Goal: Task Accomplishment & Management: Manage account settings

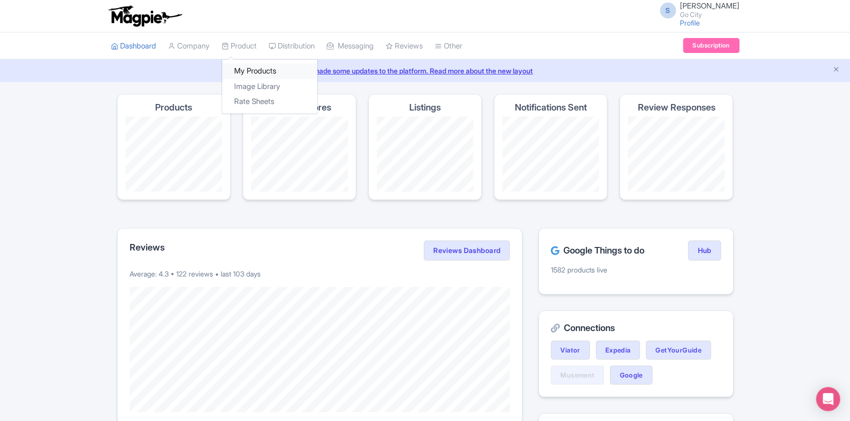
click at [251, 71] on link "My Products" at bounding box center [269, 72] width 95 height 16
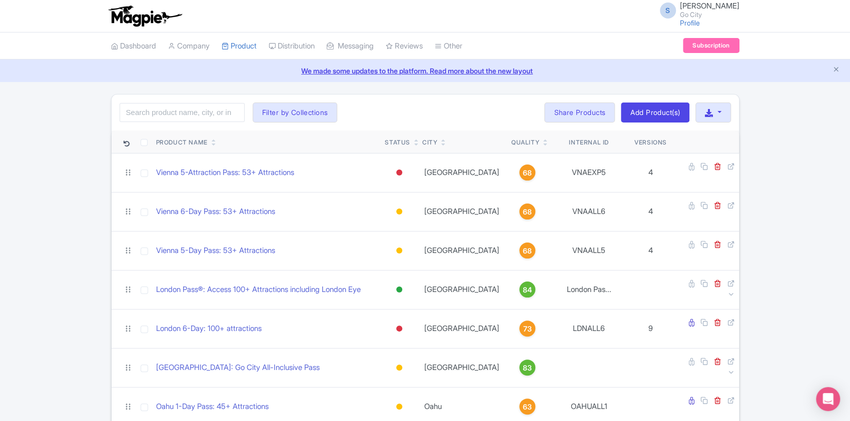
click at [178, 121] on input "search" at bounding box center [182, 112] width 125 height 19
click at [179, 118] on input "search" at bounding box center [182, 112] width 125 height 19
type input "essentials"
click button "Search" at bounding box center [0, 0] width 0 height 0
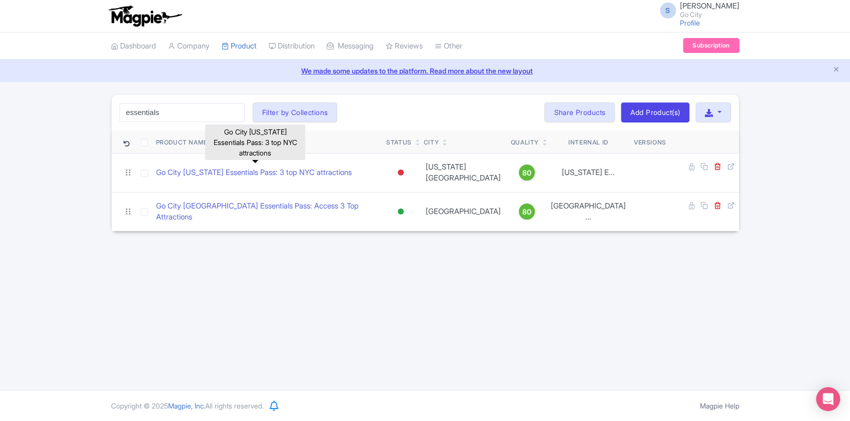
click at [292, 170] on link "Go City [US_STATE] Essentials Pass: 3 top NYC attractions" at bounding box center [254, 173] width 196 height 12
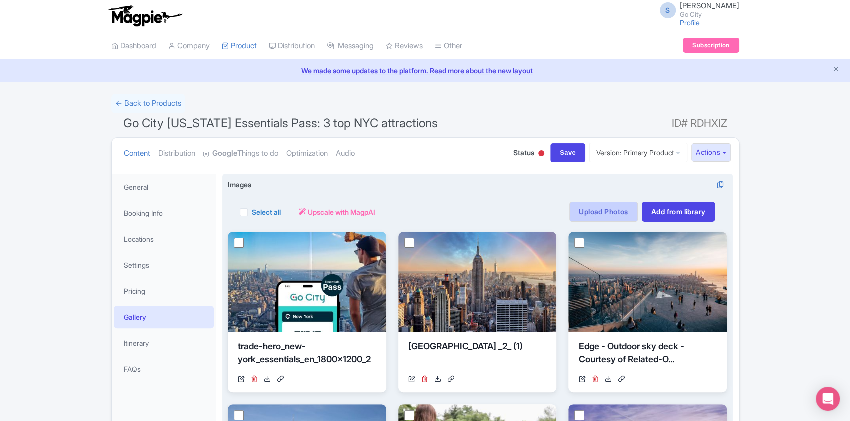
click at [625, 210] on link "Upload Photos" at bounding box center [604, 212] width 68 height 20
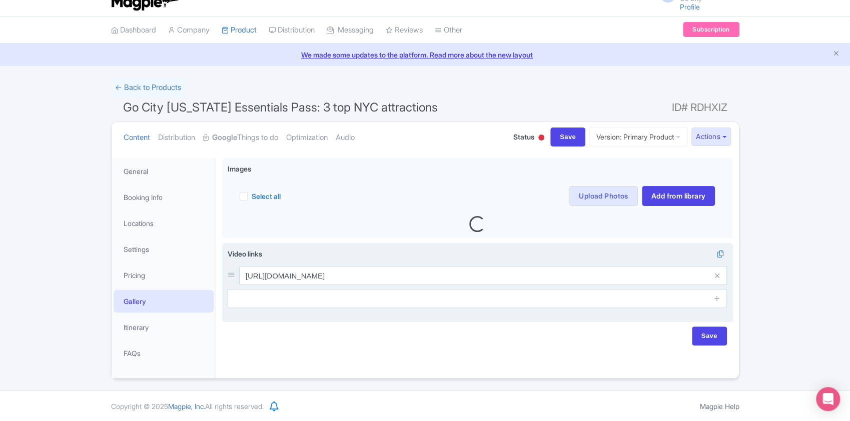
scroll to position [16, 0]
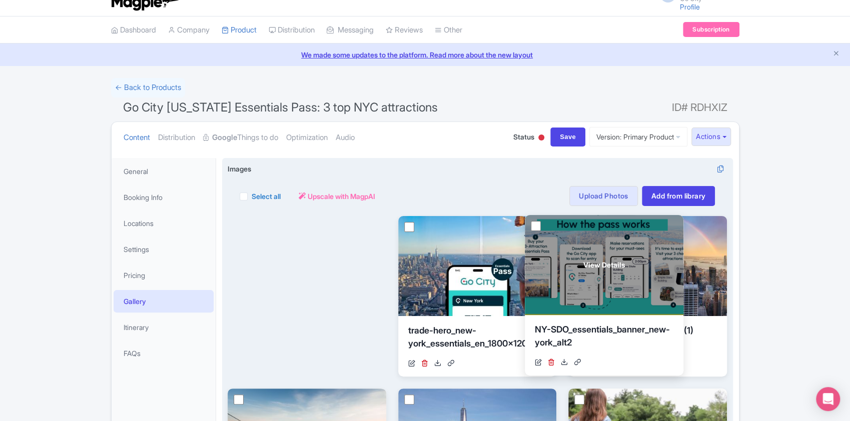
drag, startPoint x: 320, startPoint y: 252, endPoint x: 617, endPoint y: 251, distance: 297.3
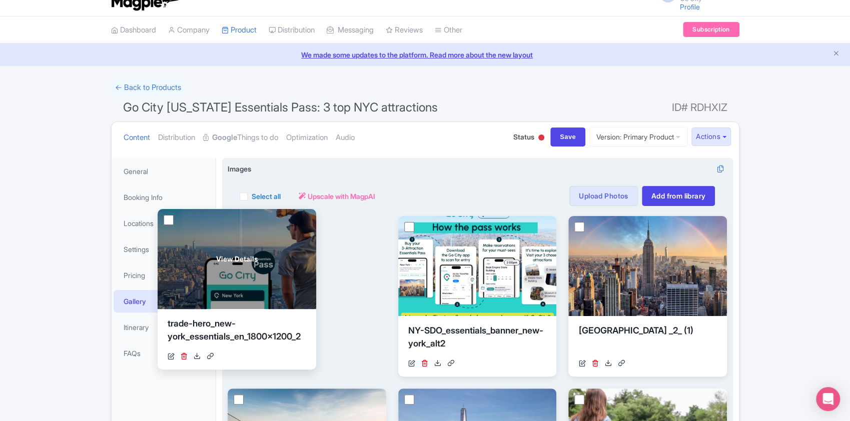
drag, startPoint x: 467, startPoint y: 259, endPoint x: 226, endPoint y: 252, distance: 240.9
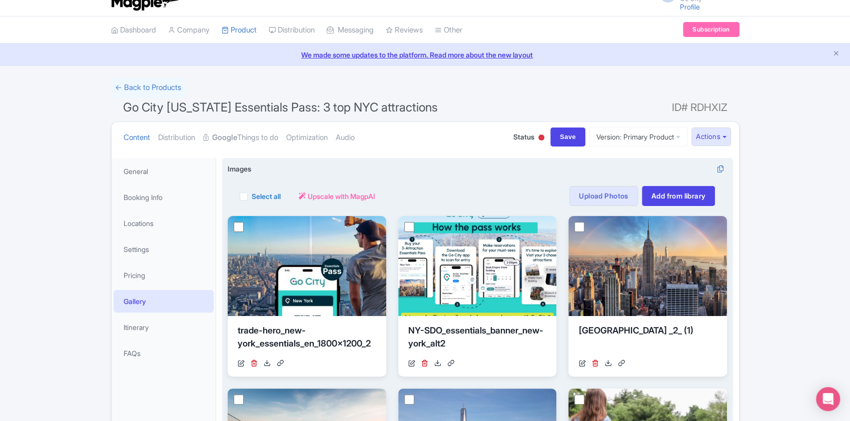
click at [551, 142] on input "Save" at bounding box center [568, 137] width 35 height 19
type input "Saving..."
click at [726, 137] on button "Actions" at bounding box center [712, 137] width 40 height 19
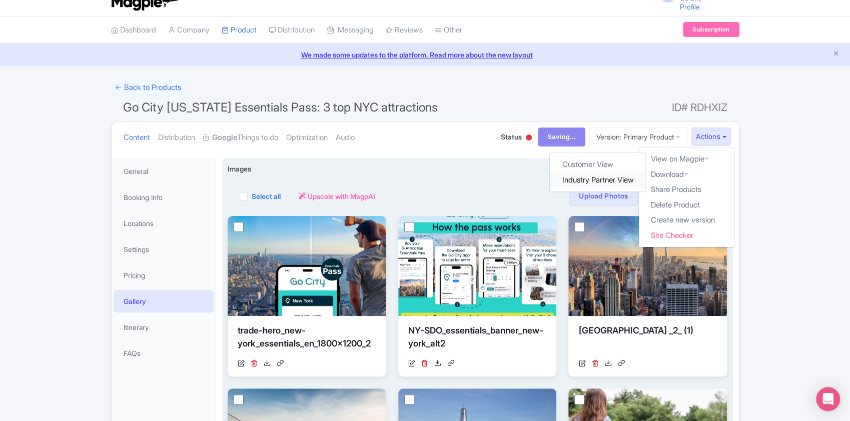
click at [610, 182] on link "Industry Partner View" at bounding box center [598, 181] width 96 height 16
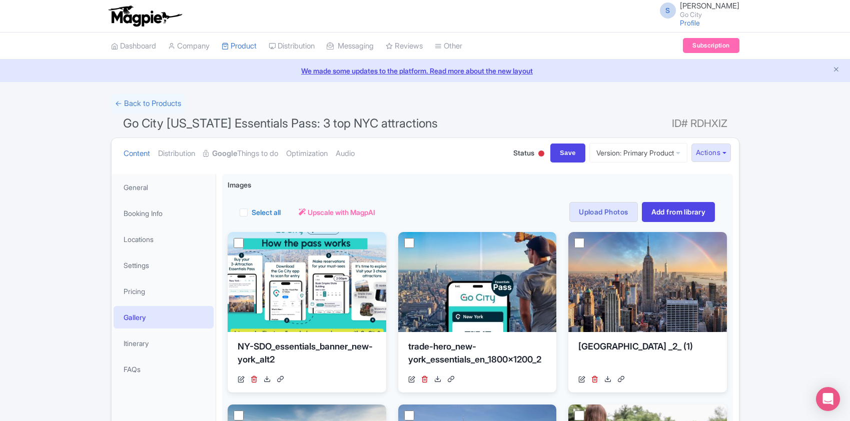
scroll to position [18, 0]
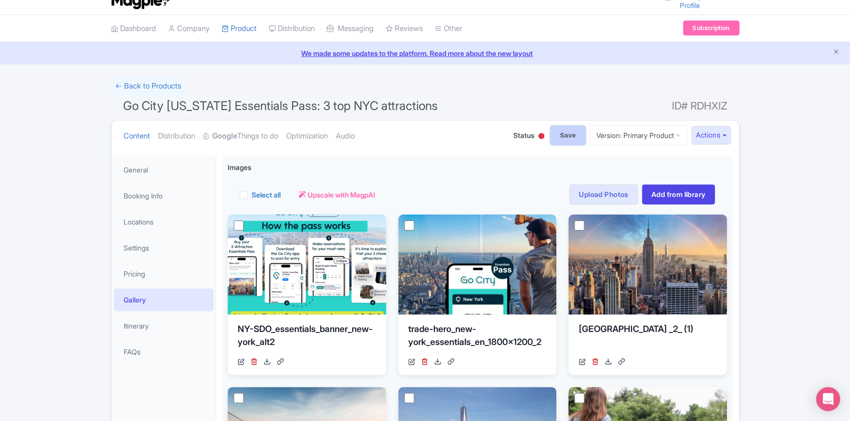
click at [551, 134] on input "Save" at bounding box center [568, 135] width 35 height 19
type input "Saving..."
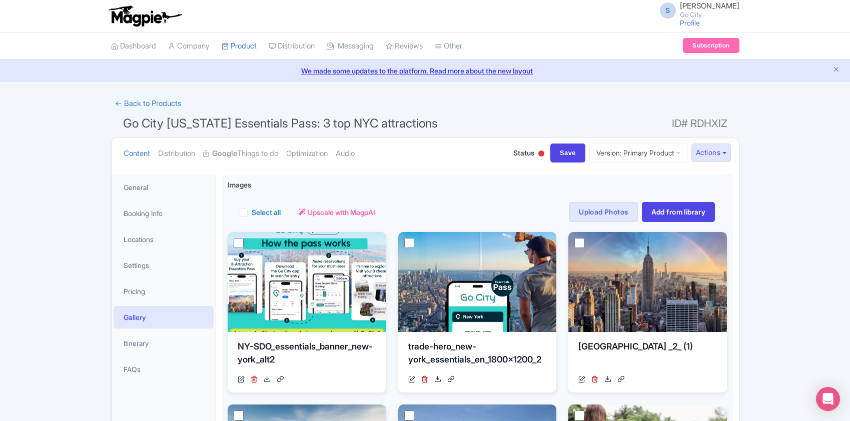
scroll to position [16, 0]
